Goal: Transaction & Acquisition: Purchase product/service

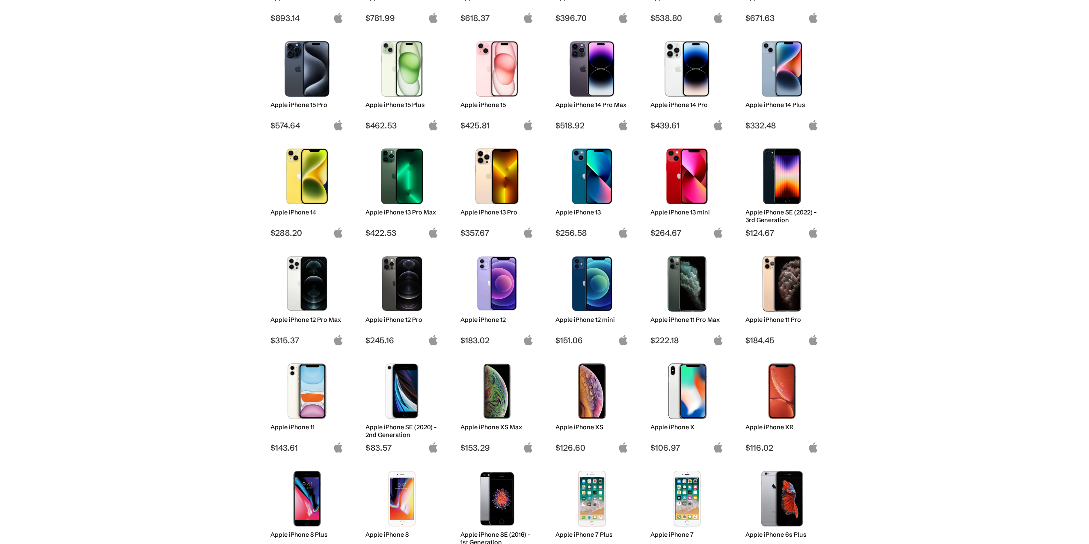
scroll to position [171, 0]
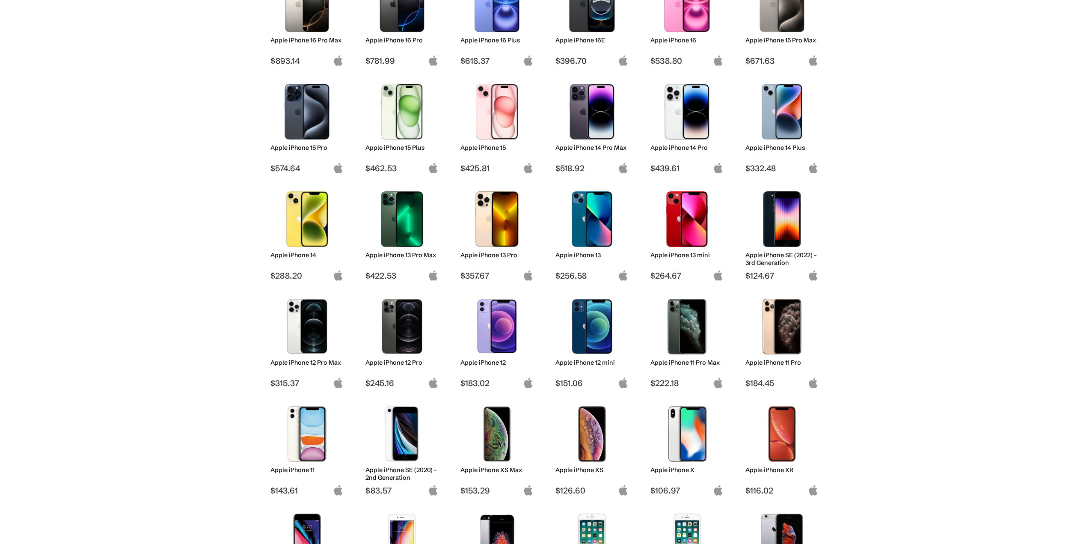
click at [684, 132] on img at bounding box center [687, 112] width 60 height 56
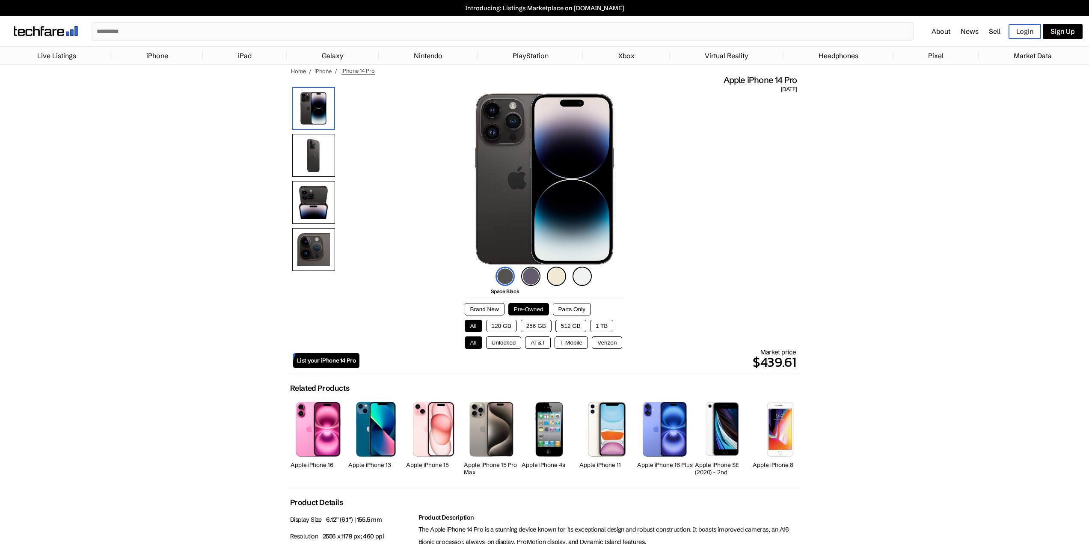
click at [489, 312] on button "Brand New" at bounding box center [485, 309] width 40 height 12
click at [539, 327] on button "256 GB" at bounding box center [536, 326] width 31 height 12
click at [504, 341] on button "Unlocked" at bounding box center [504, 342] width 36 height 12
click at [528, 277] on img at bounding box center [530, 276] width 19 height 19
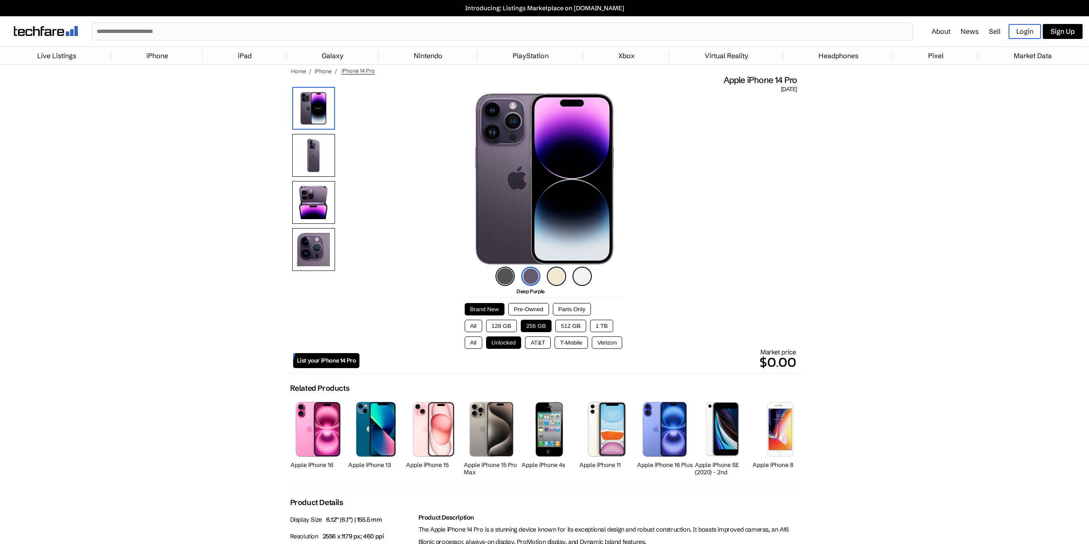
click at [469, 327] on button "All" at bounding box center [474, 326] width 18 height 12
click at [531, 325] on button "256 GB" at bounding box center [536, 326] width 31 height 12
click at [469, 327] on button "All" at bounding box center [474, 326] width 18 height 12
click at [473, 346] on button "All" at bounding box center [474, 342] width 18 height 12
